Goal: Task Accomplishment & Management: Manage account settings

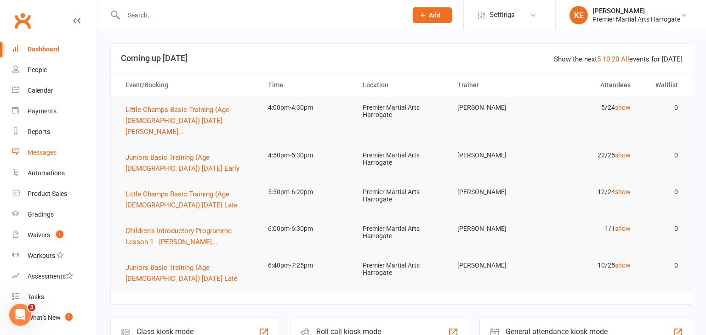
click at [45, 150] on div "Messages" at bounding box center [42, 152] width 29 height 7
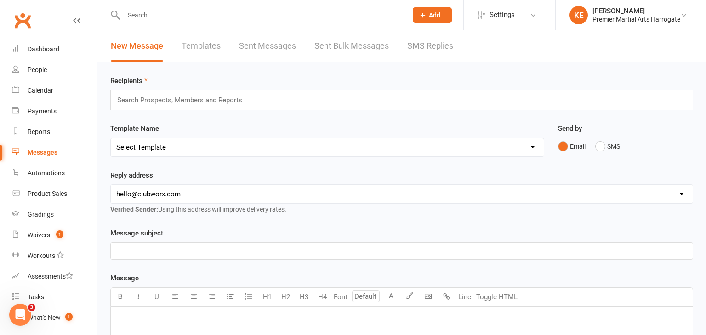
click at [423, 47] on link "SMS Replies" at bounding box center [430, 46] width 46 height 32
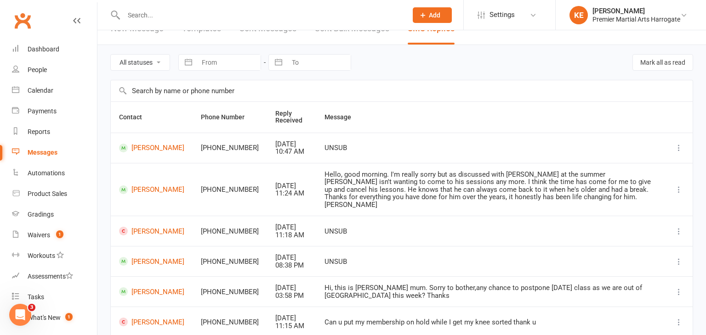
scroll to position [20, 0]
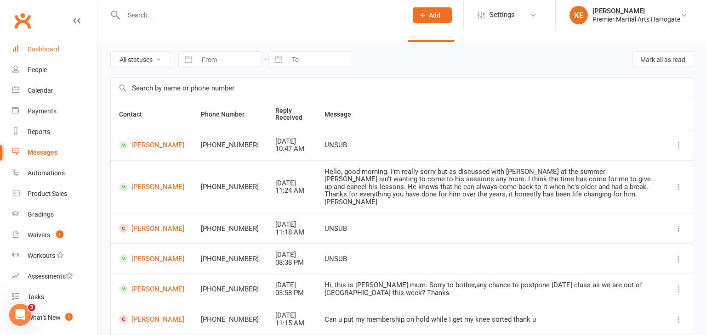
click at [33, 48] on div "Dashboard" at bounding box center [44, 48] width 32 height 7
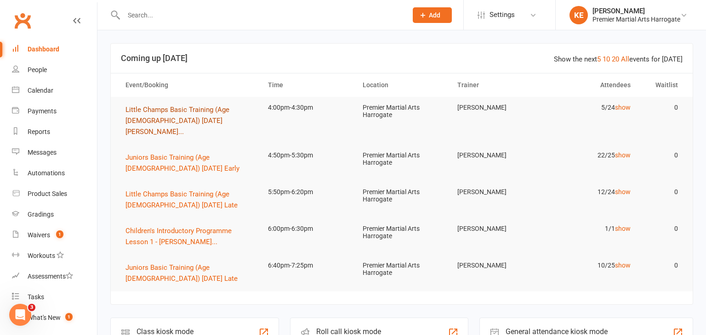
click at [194, 109] on span "Little Champs Basic Training (Age [DEMOGRAPHIC_DATA]) [DATE] [PERSON_NAME]..." at bounding box center [177, 121] width 104 height 30
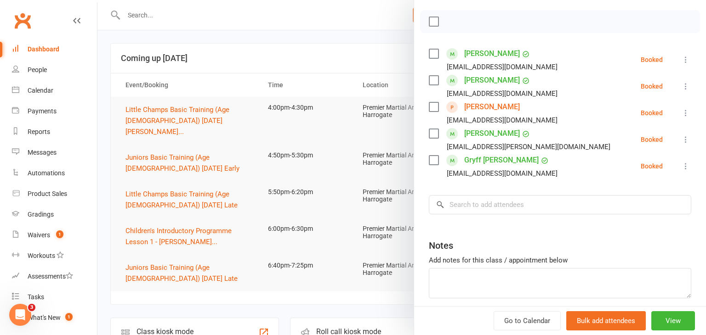
scroll to position [123, 0]
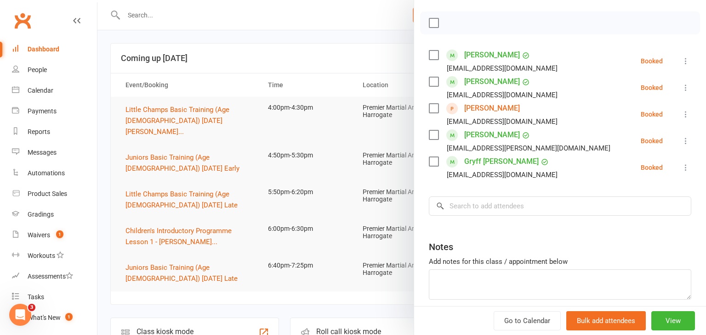
click at [686, 139] on icon at bounding box center [685, 140] width 9 height 9
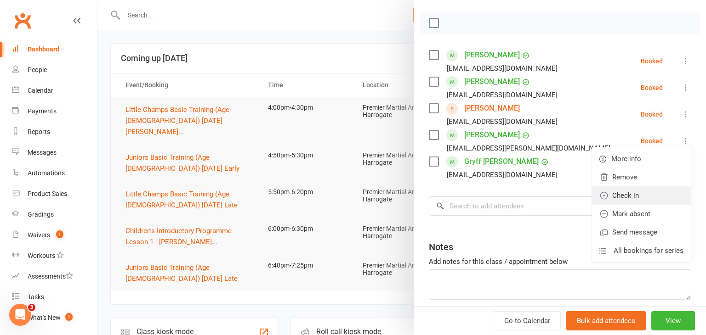
click at [647, 198] on link "Check in" at bounding box center [641, 196] width 99 height 18
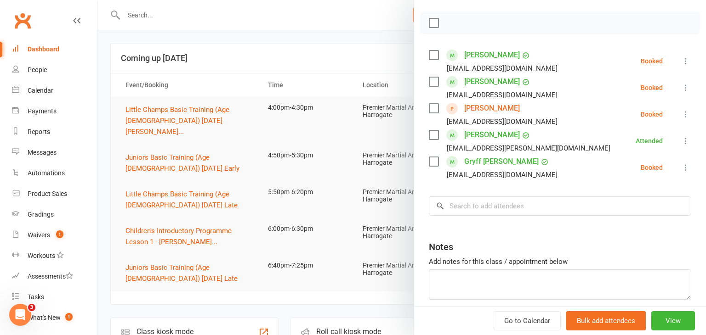
click at [686, 168] on icon at bounding box center [685, 167] width 9 height 9
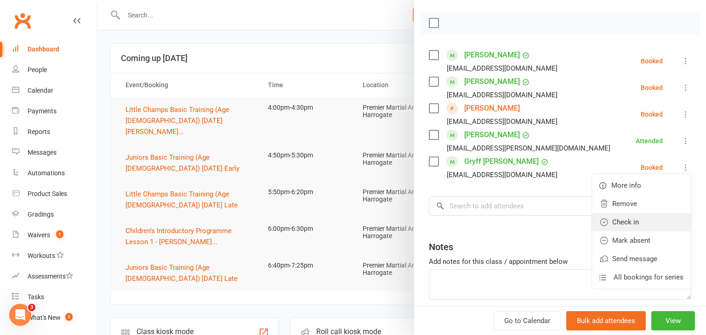
click at [649, 221] on link "Check in" at bounding box center [641, 222] width 99 height 18
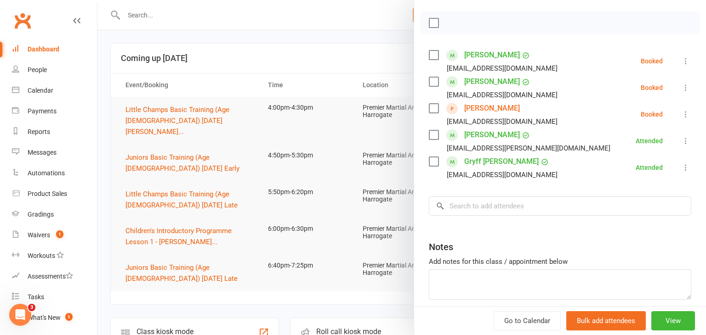
scroll to position [125, 0]
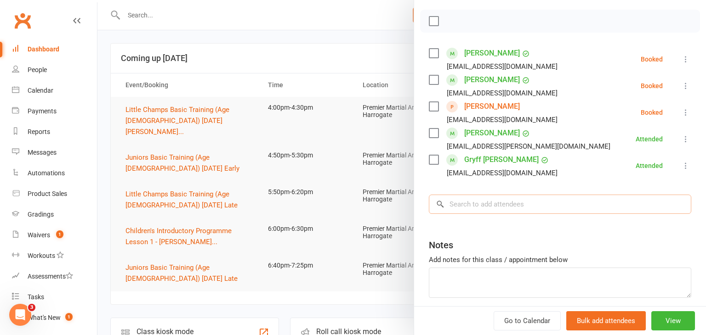
click at [538, 205] on input "search" at bounding box center [560, 204] width 262 height 19
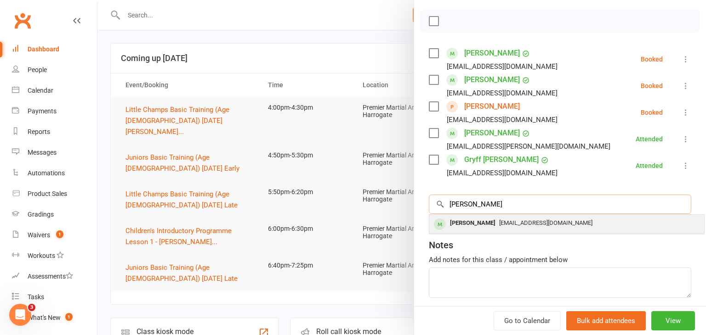
type input "[PERSON_NAME]"
click at [497, 226] on div "[PERSON_NAME]" at bounding box center [472, 223] width 53 height 13
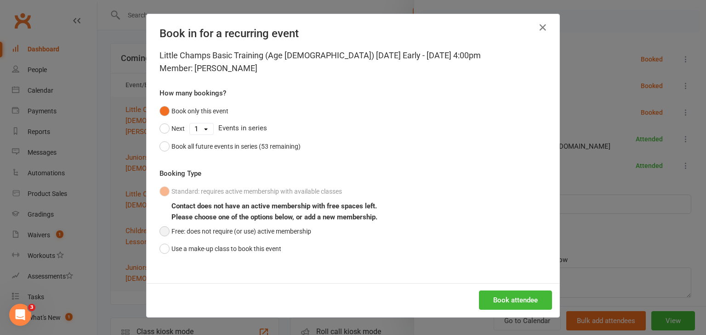
click at [164, 231] on button "Free: does not require (or use) active membership" at bounding box center [235, 231] width 152 height 17
click at [164, 147] on button "Book all future events in series (53 remaining)" at bounding box center [229, 146] width 141 height 17
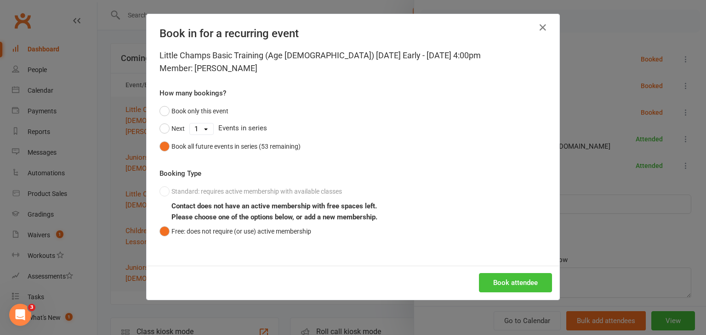
click at [504, 281] on button "Book attendee" at bounding box center [515, 282] width 73 height 19
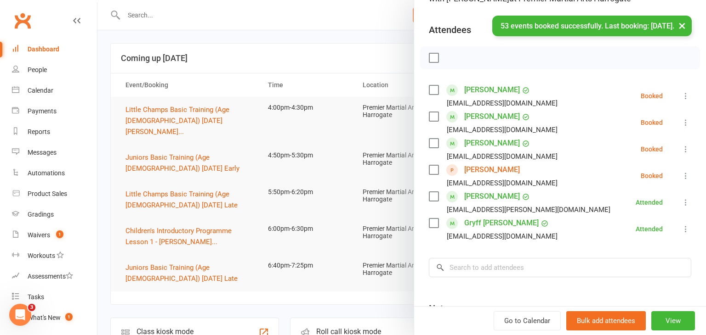
scroll to position [86, 0]
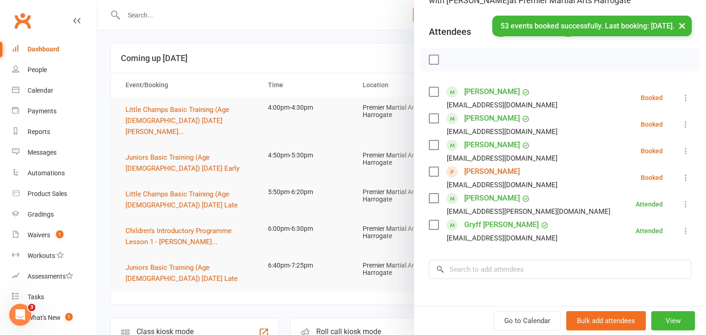
click at [684, 98] on icon at bounding box center [685, 97] width 9 height 9
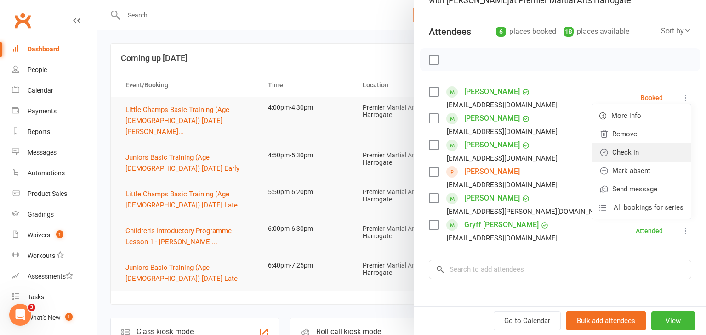
click at [631, 157] on link "Check in" at bounding box center [641, 152] width 99 height 18
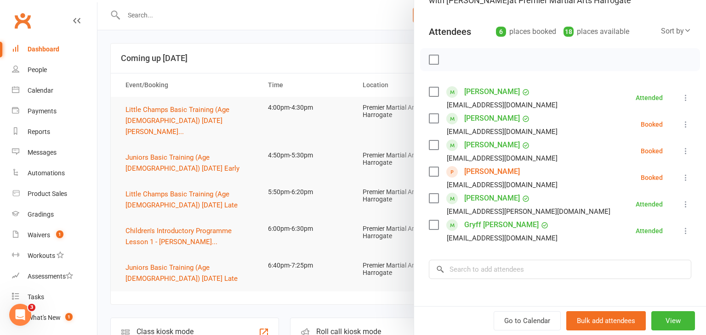
click at [307, 297] on div at bounding box center [401, 167] width 608 height 335
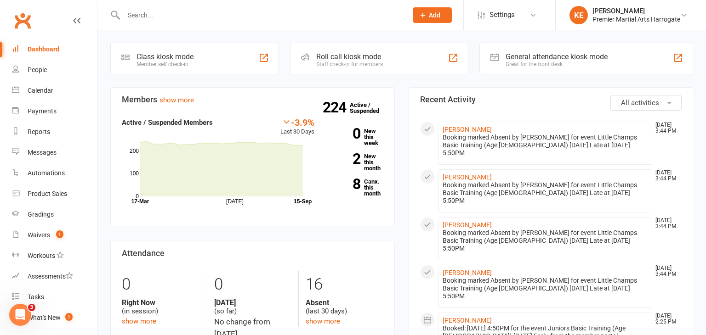
scroll to position [0, 0]
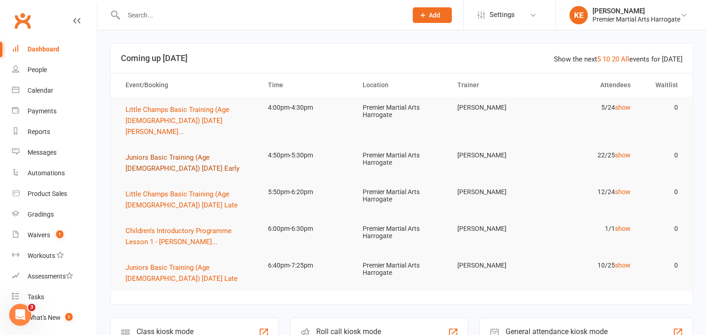
click at [171, 153] on span "Juniors Basic Training (Age [DEMOGRAPHIC_DATA]) [DATE] Early" at bounding box center [182, 162] width 114 height 19
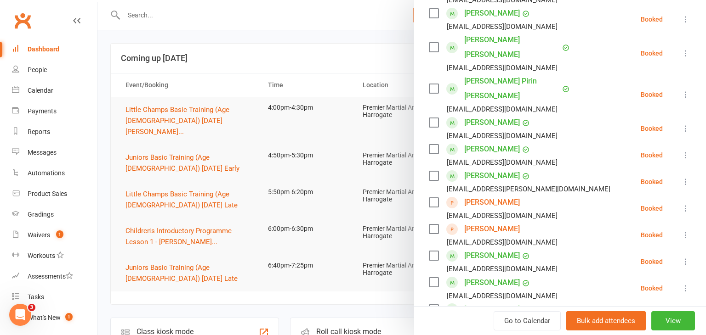
scroll to position [378, 0]
click at [145, 139] on div at bounding box center [401, 167] width 608 height 335
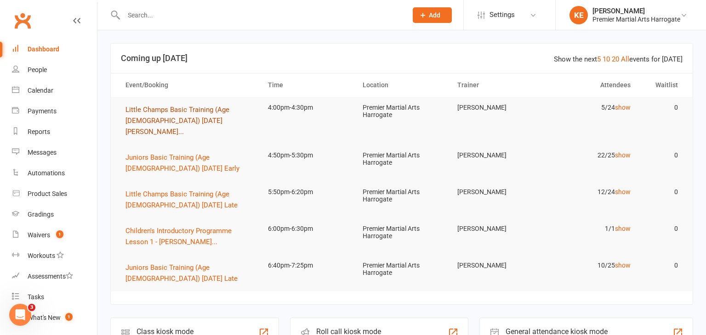
click at [141, 116] on button "Little Champs Basic Training (Age [DEMOGRAPHIC_DATA]) [DATE] [PERSON_NAME]..." at bounding box center [188, 120] width 126 height 33
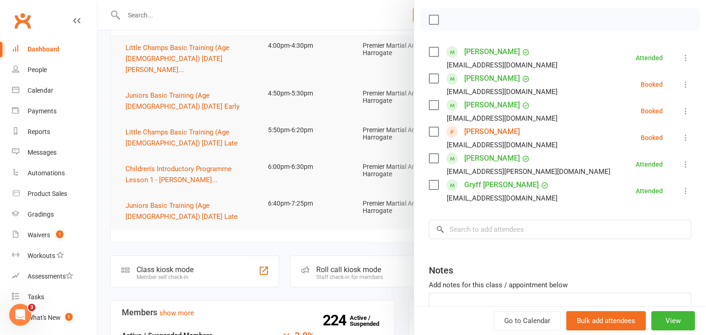
scroll to position [127, 0]
click at [512, 233] on input "search" at bounding box center [560, 229] width 262 height 19
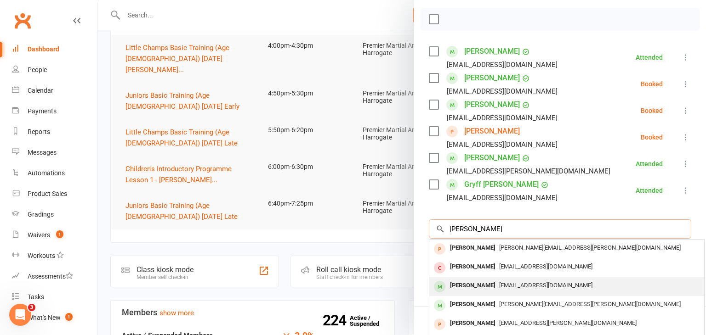
type input "[PERSON_NAME]"
click at [500, 284] on span "[EMAIL_ADDRESS][DOMAIN_NAME]" at bounding box center [545, 285] width 93 height 7
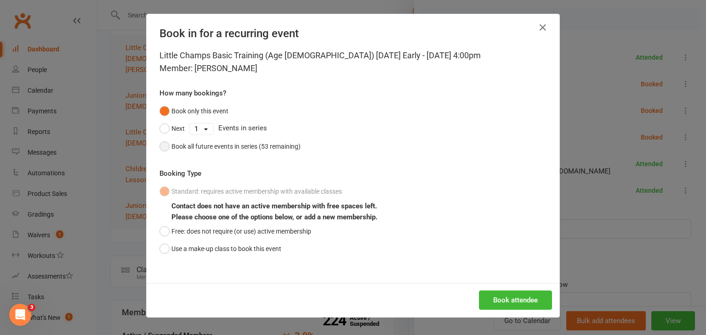
click at [165, 144] on button "Book all future events in series (53 remaining)" at bounding box center [229, 146] width 141 height 17
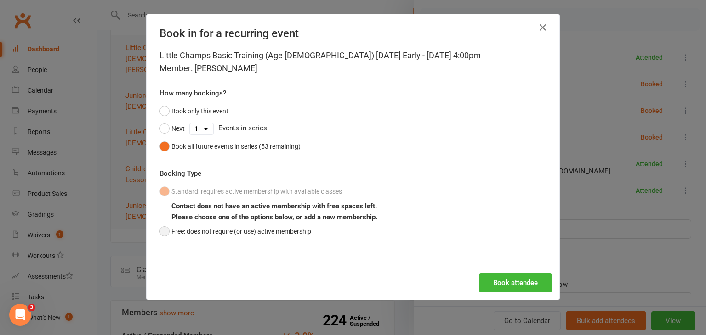
click at [165, 231] on button "Free: does not require (or use) active membership" at bounding box center [235, 231] width 152 height 17
click at [498, 286] on button "Book attendee" at bounding box center [515, 282] width 73 height 19
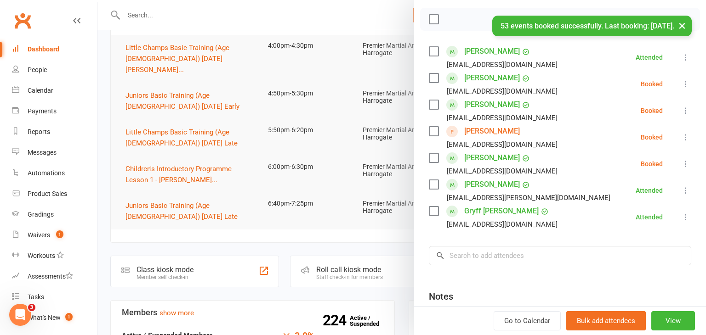
scroll to position [97, 0]
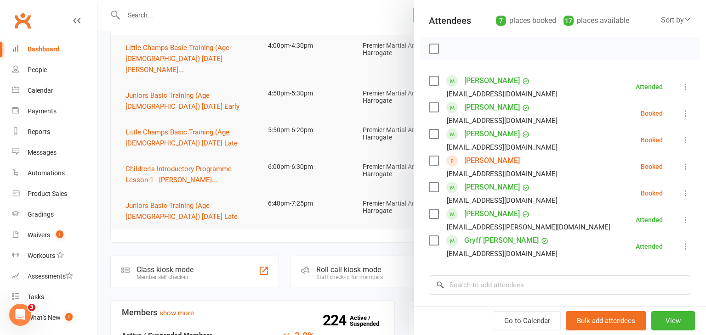
click at [685, 195] on icon at bounding box center [685, 193] width 9 height 9
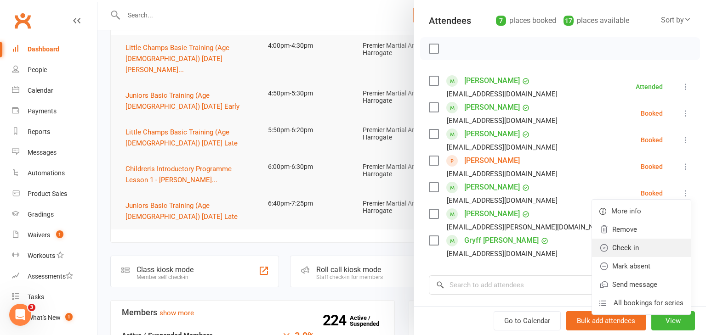
click at [640, 241] on link "Check in" at bounding box center [641, 248] width 99 height 18
